Goal: Task Accomplishment & Management: Manage account settings

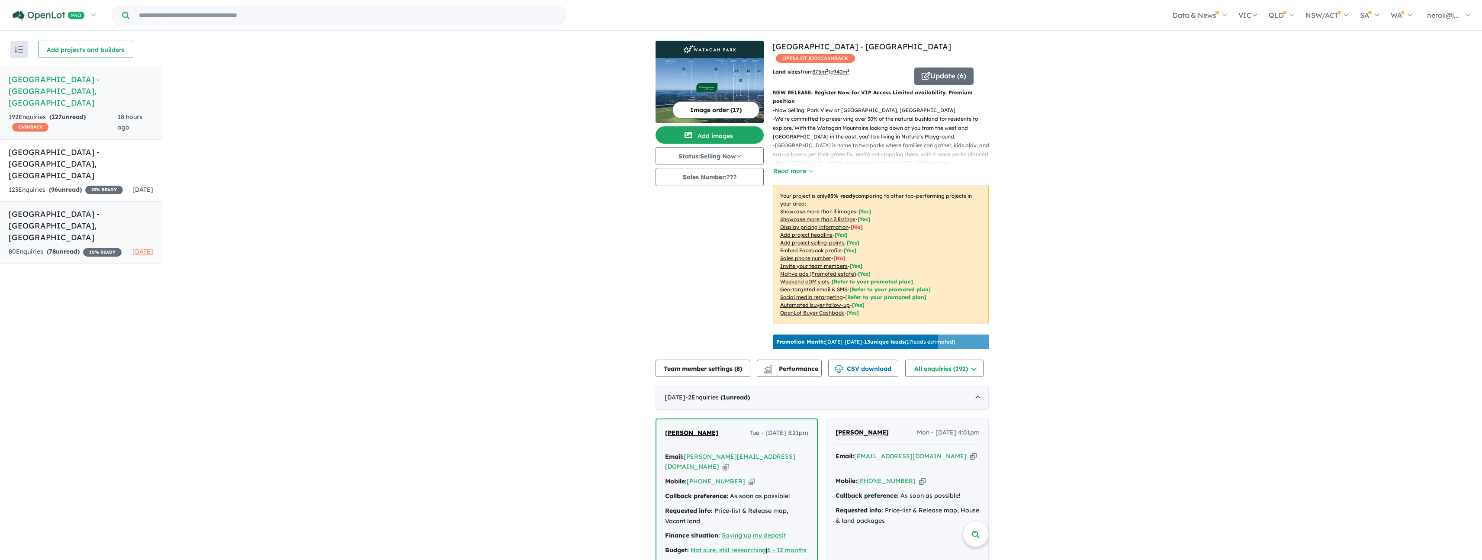
drag, startPoint x: 87, startPoint y: 212, endPoint x: 129, endPoint y: 214, distance: 41.6
click at [87, 247] on div "80 Enquir ies ( 78 unread) 10 % READY" at bounding box center [65, 252] width 113 height 10
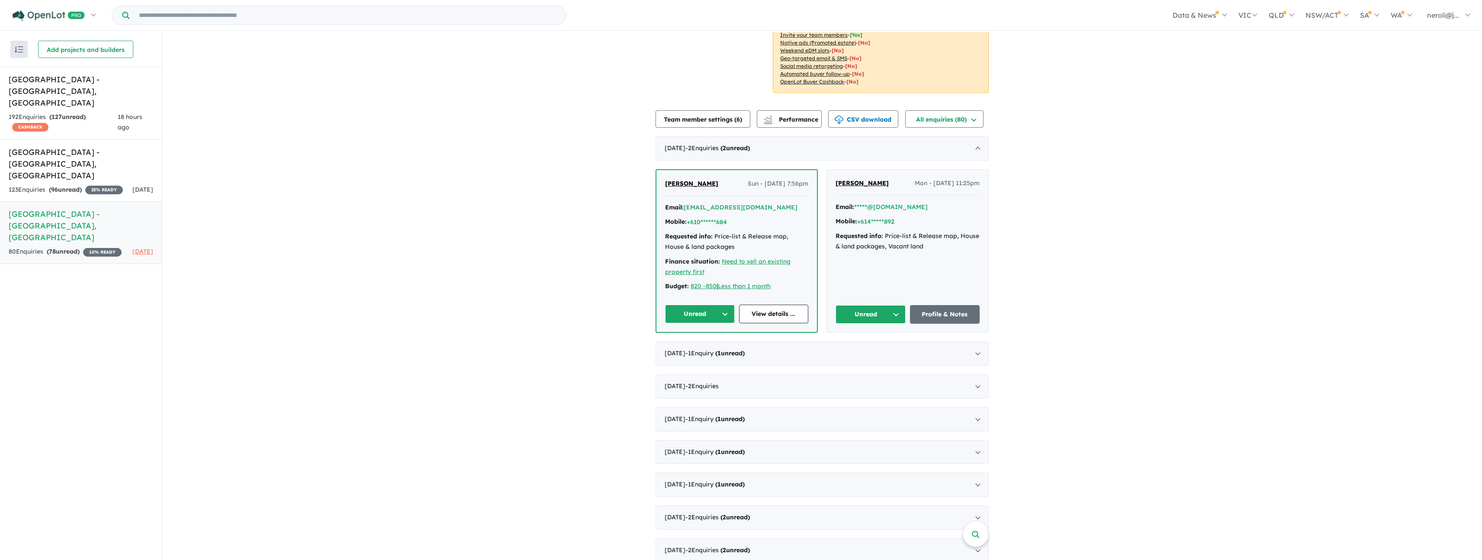
scroll to position [143, 0]
click at [981, 344] on div "[DATE] - 1 Enquir y ( 1 unread)" at bounding box center [822, 353] width 333 height 24
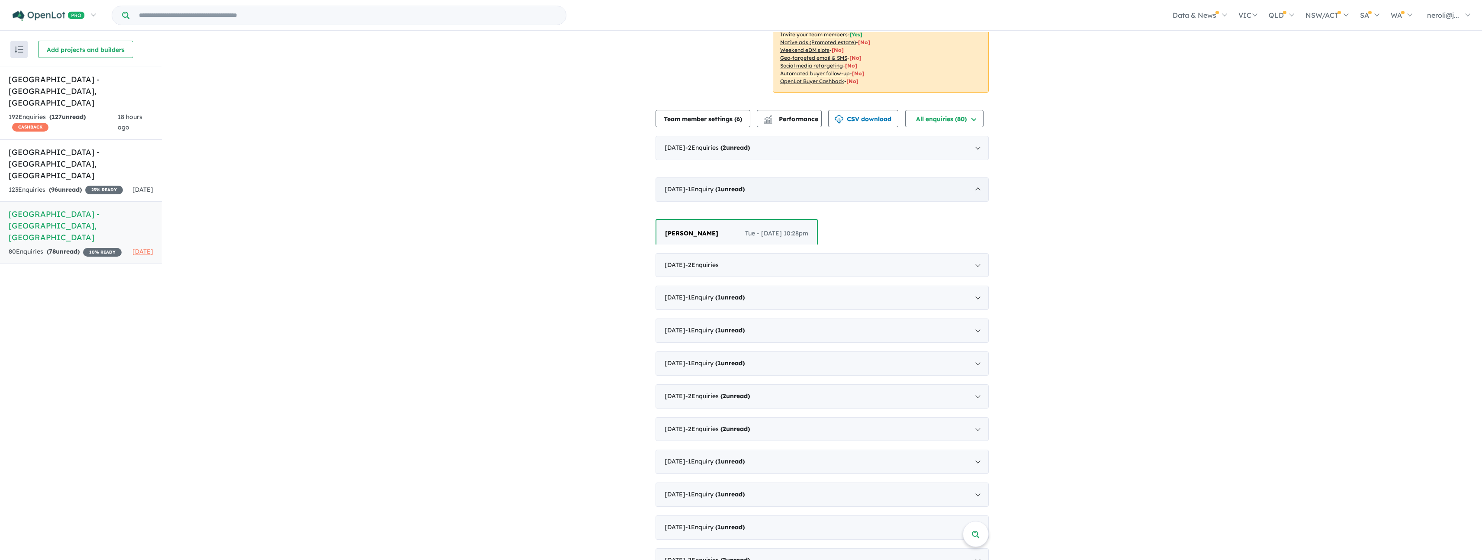
scroll to position [1, 0]
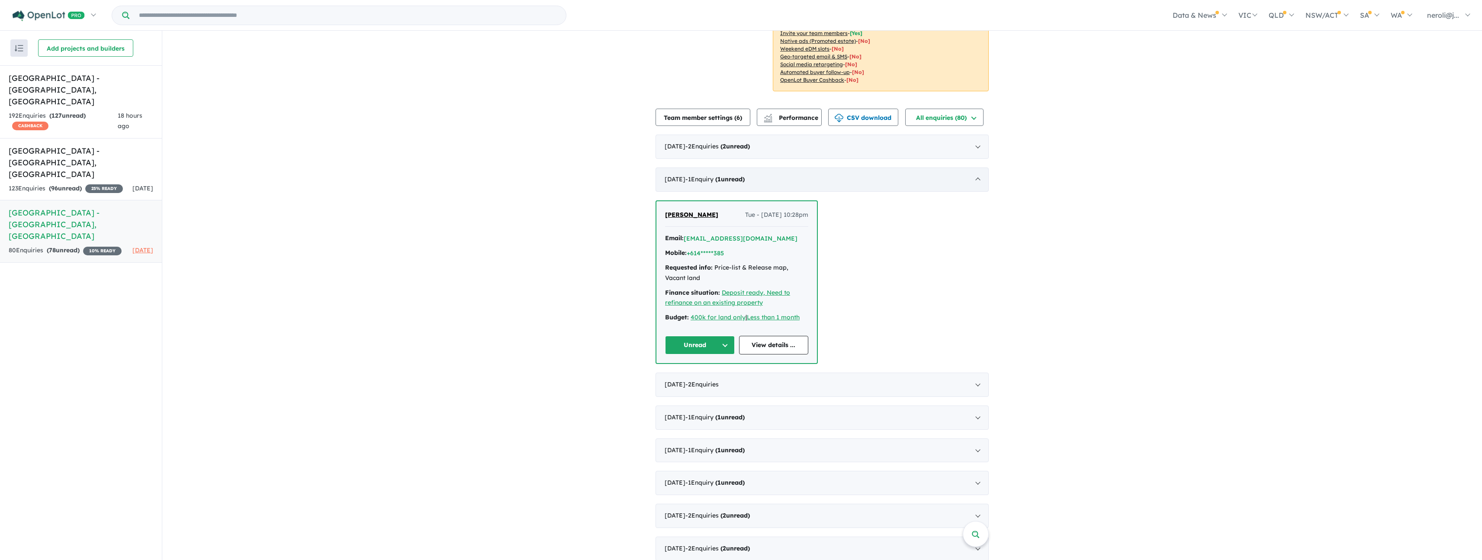
click at [971, 167] on div "[DATE] - 1 Enquir y ( 1 unread)" at bounding box center [822, 179] width 333 height 24
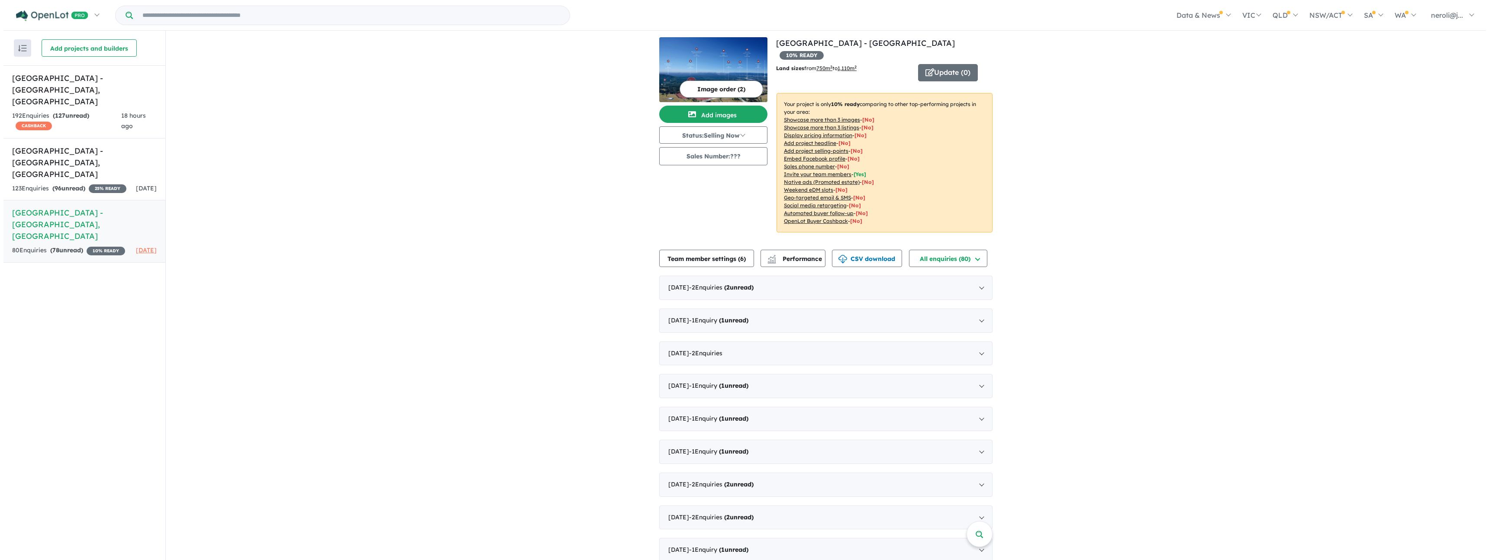
scroll to position [0, 0]
click at [927, 71] on icon "button" at bounding box center [926, 75] width 9 height 8
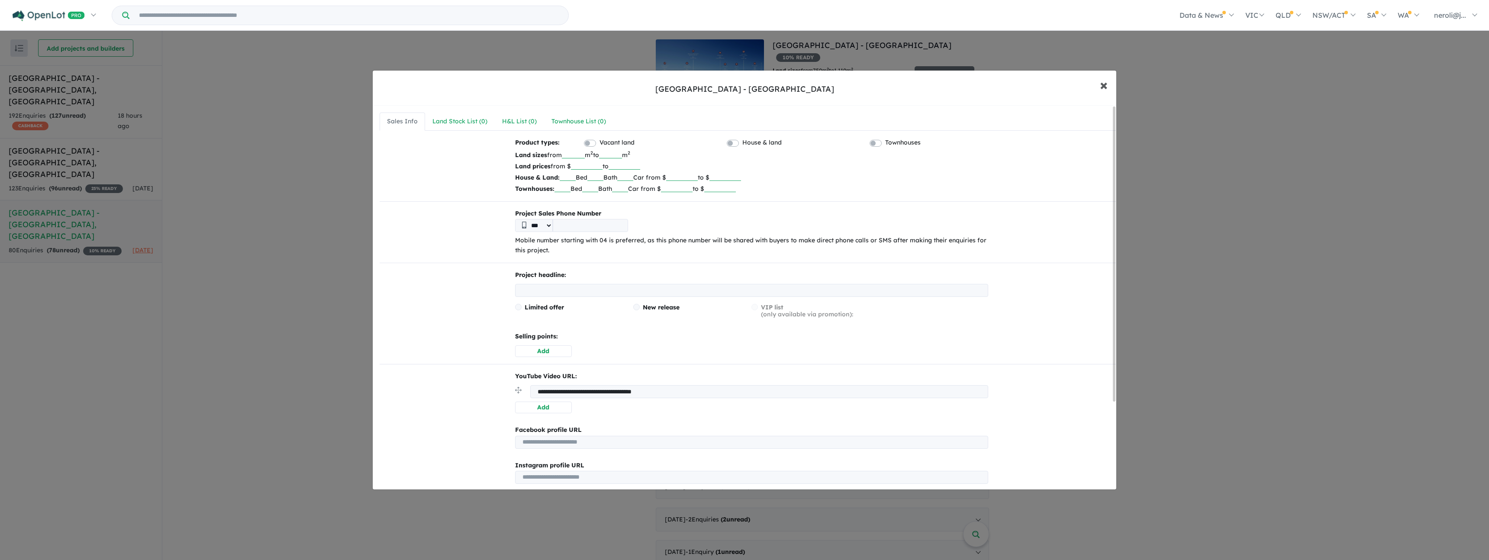
click at [1101, 90] on span "×" at bounding box center [1104, 84] width 8 height 19
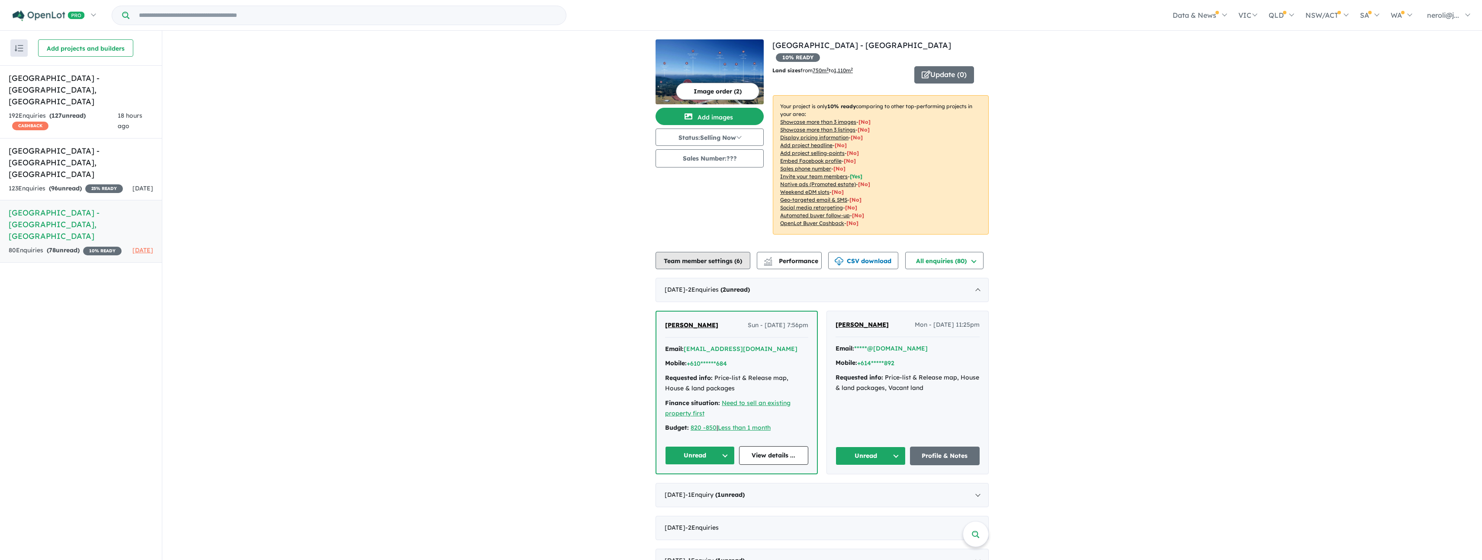
click at [681, 252] on button "Team member settings ( 6 )" at bounding box center [703, 260] width 95 height 17
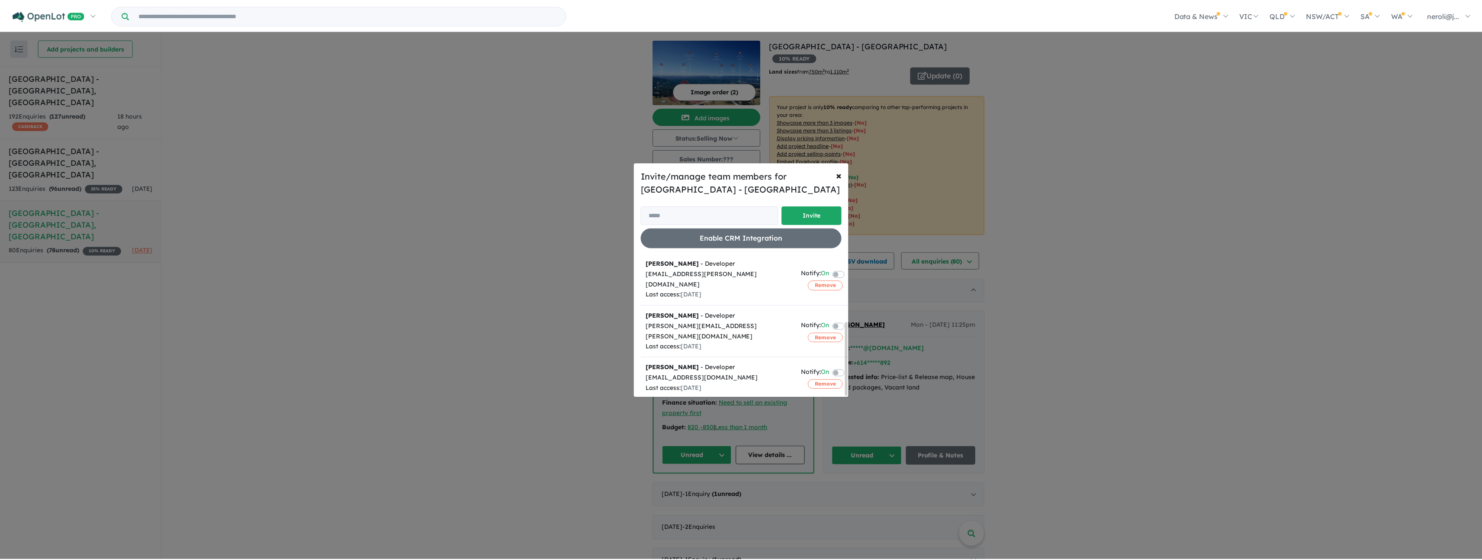
scroll to position [127, 0]
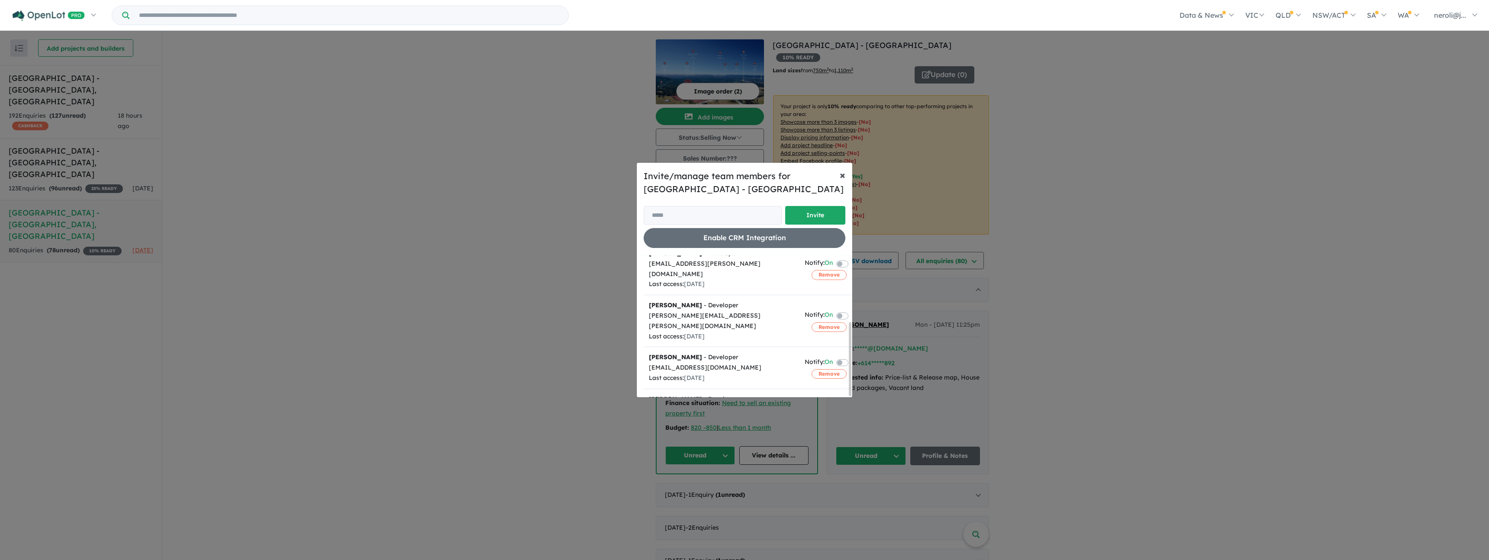
click at [840, 179] on span "×" at bounding box center [843, 174] width 6 height 13
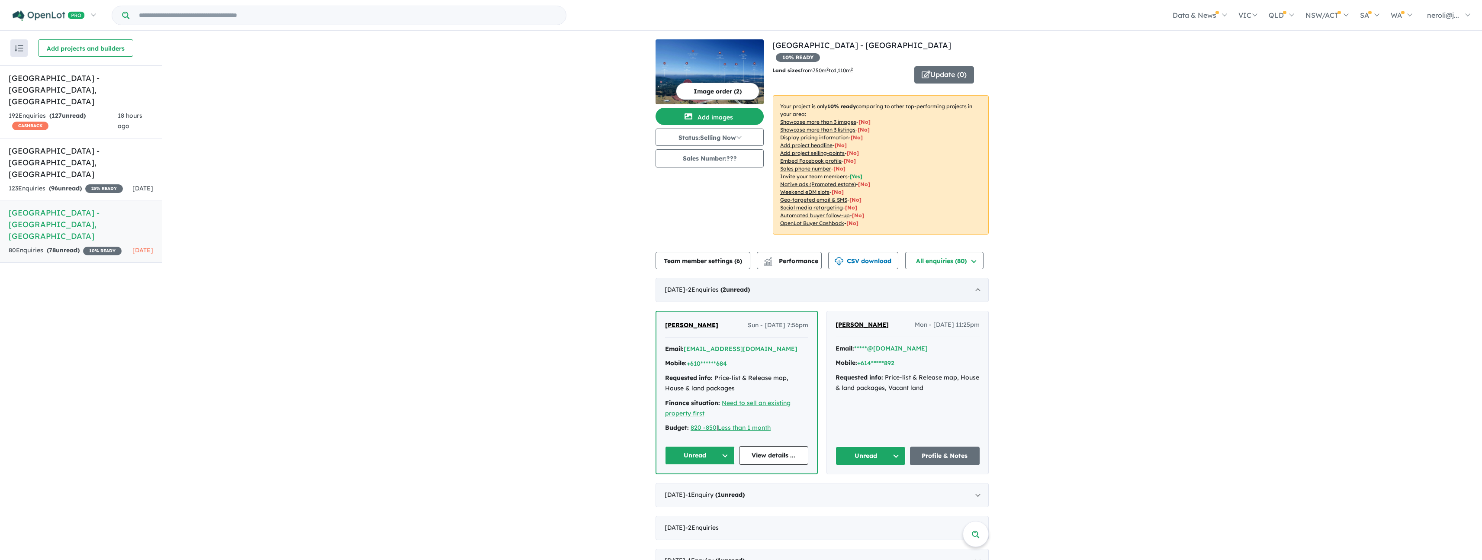
click at [750, 286] on strong "( 2 unread)" at bounding box center [735, 290] width 29 height 8
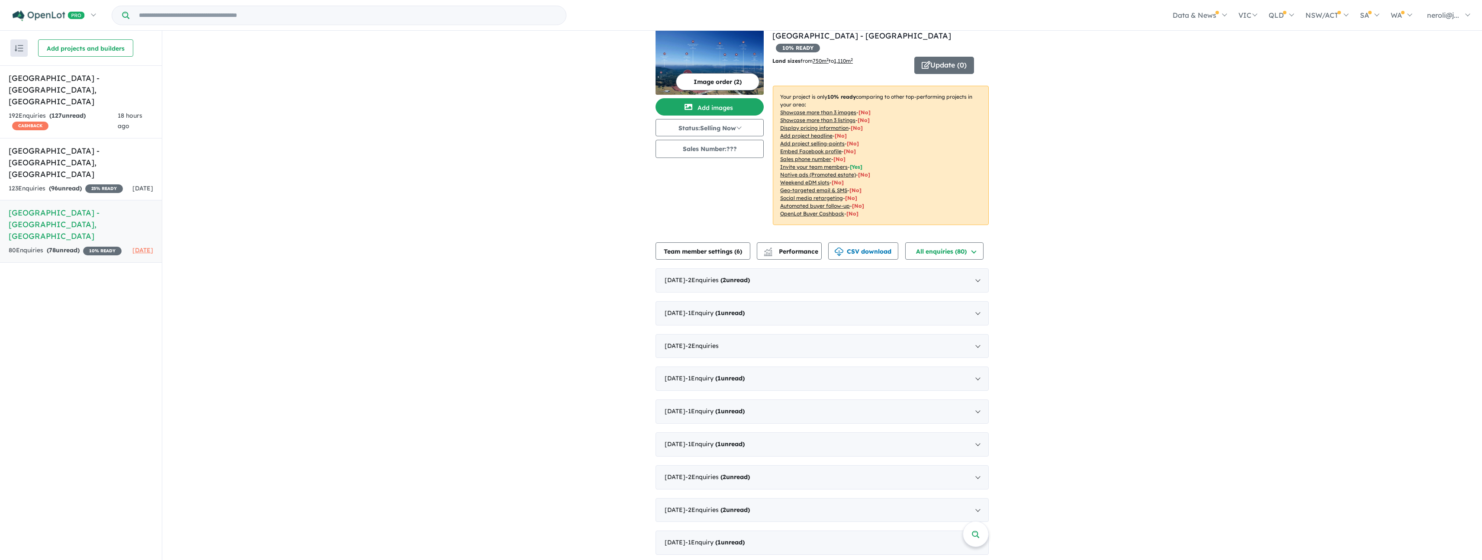
scroll to position [0, 0]
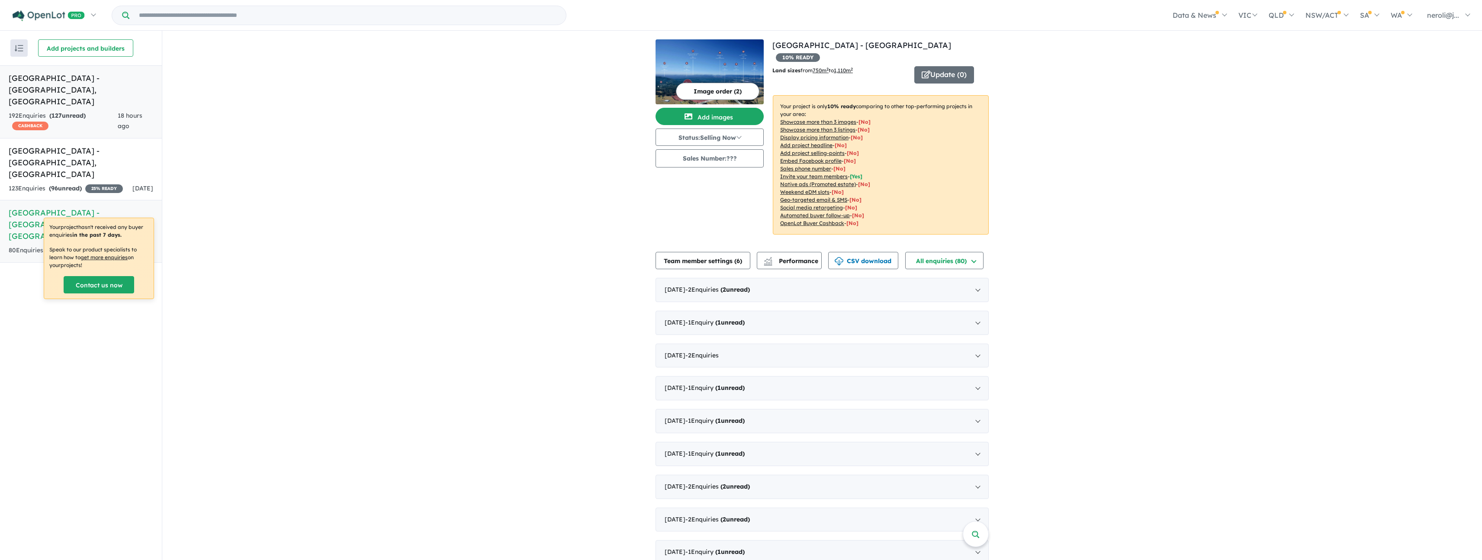
click at [101, 118] on div "192 Enquir ies ( 127 unread) CASHBACK" at bounding box center [63, 121] width 109 height 21
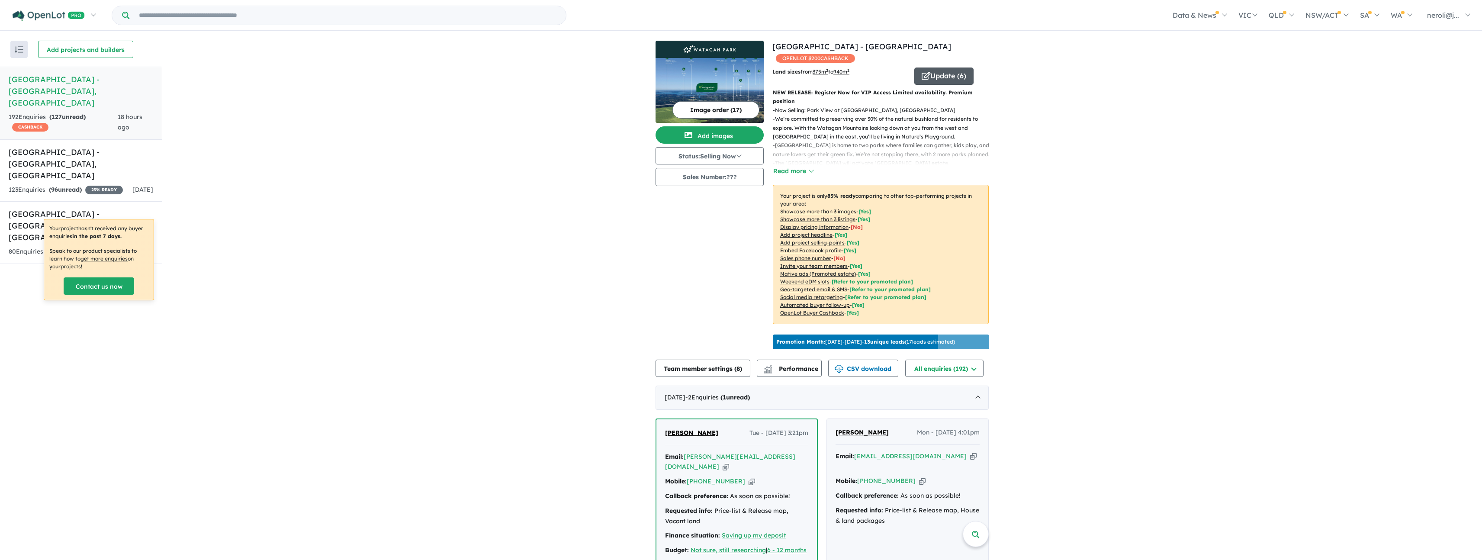
click at [935, 78] on button "Update ( 6 )" at bounding box center [943, 76] width 59 height 17
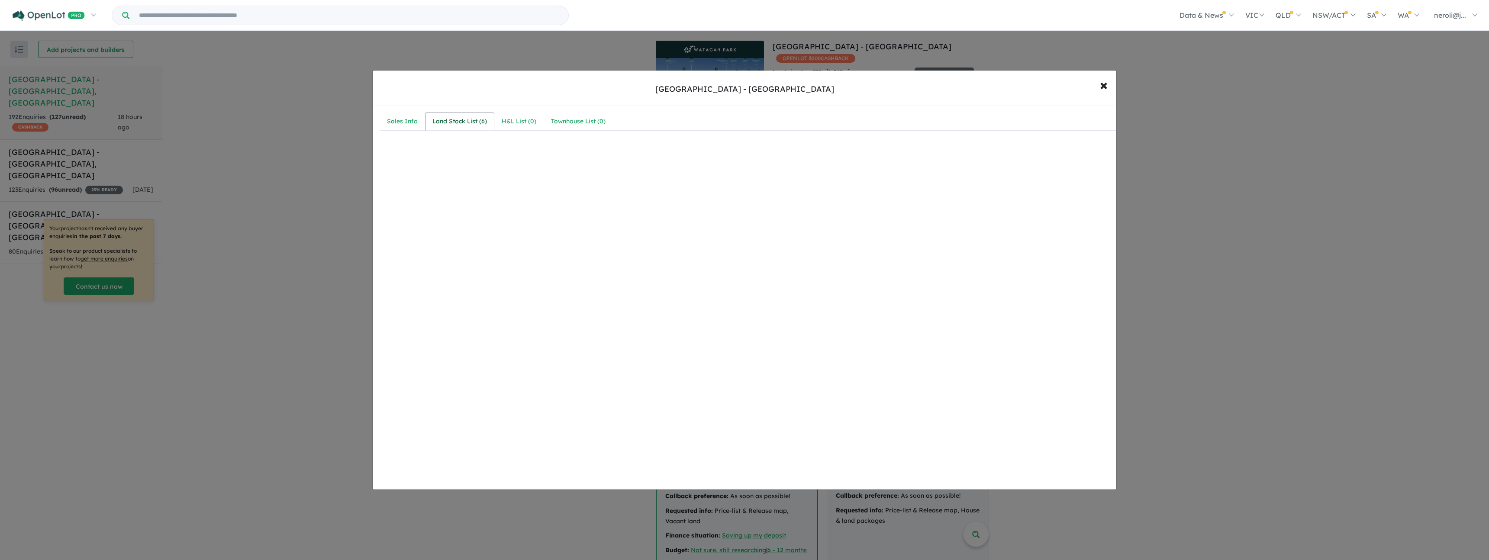
click at [475, 117] on div "Land Stock List ( 6 )" at bounding box center [459, 121] width 55 height 10
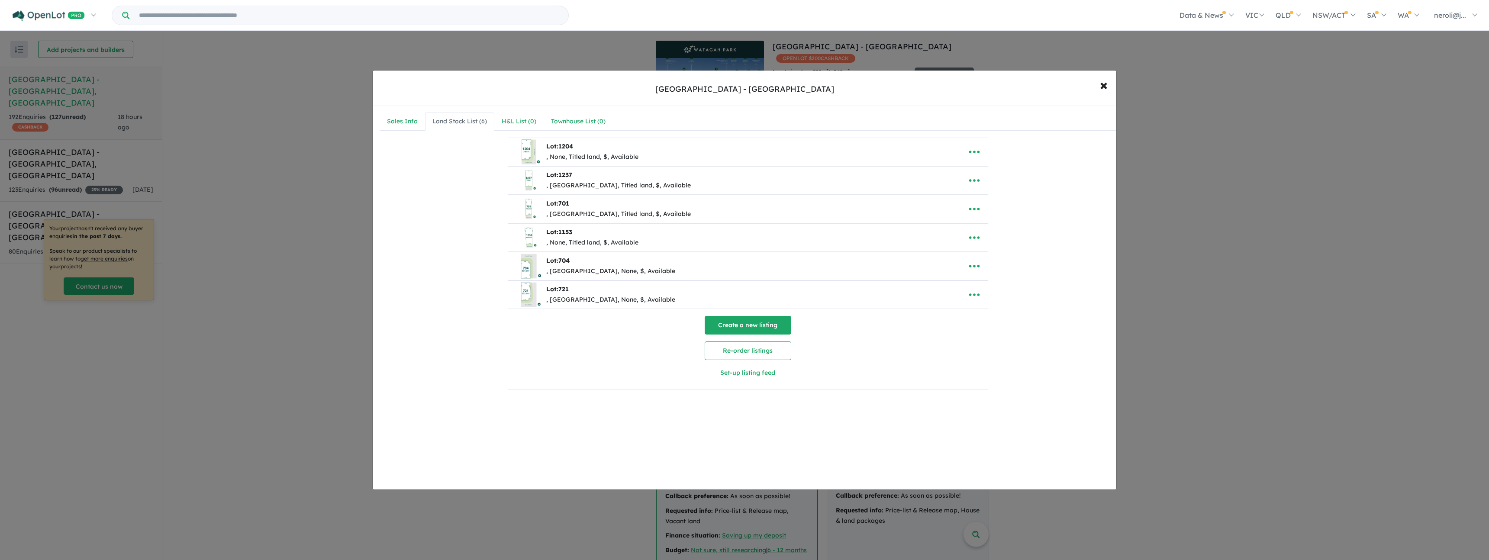
click at [766, 326] on button "Create a new listing" at bounding box center [748, 325] width 87 height 19
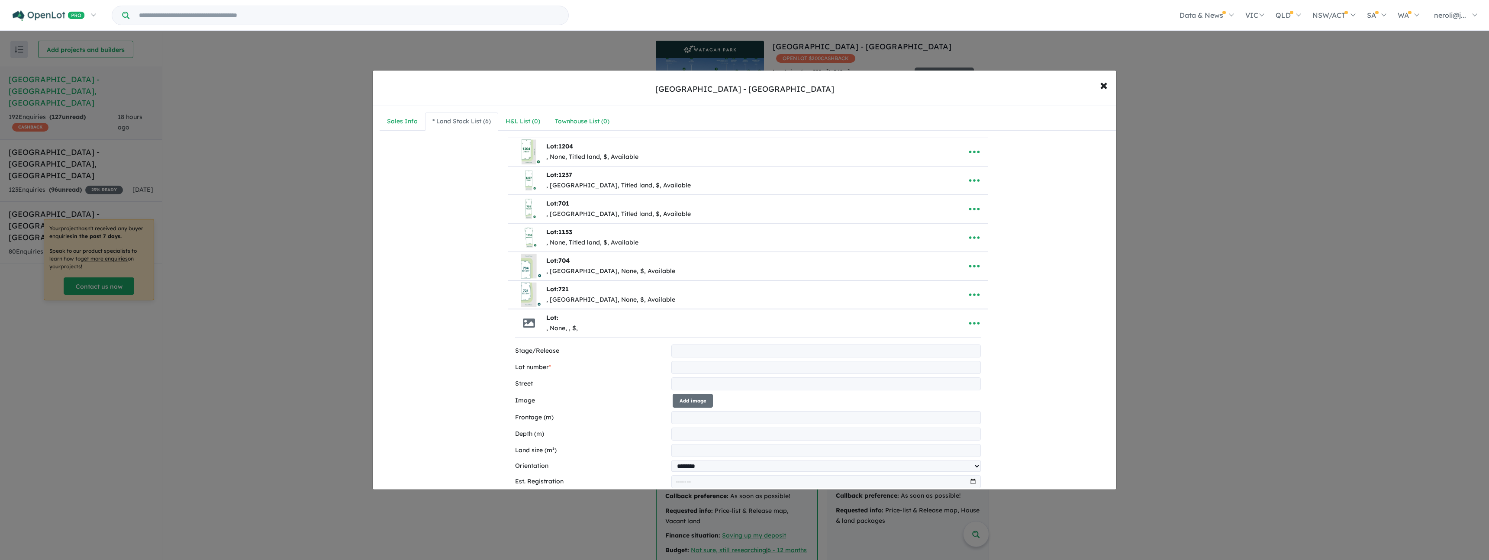
click at [704, 353] on input "text" at bounding box center [825, 350] width 309 height 13
type input "**********"
click at [690, 369] on input "text" at bounding box center [825, 367] width 309 height 13
